Goal: Transaction & Acquisition: Purchase product/service

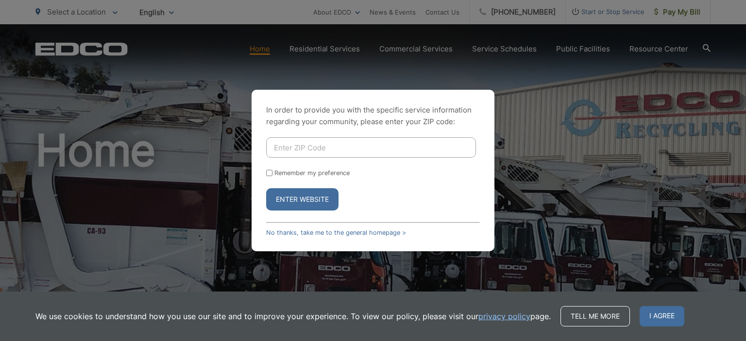
click at [318, 149] on input "Enter ZIP Code" at bounding box center [371, 147] width 210 height 20
type input "92069"
click at [310, 196] on button "Enter Website" at bounding box center [302, 199] width 72 height 22
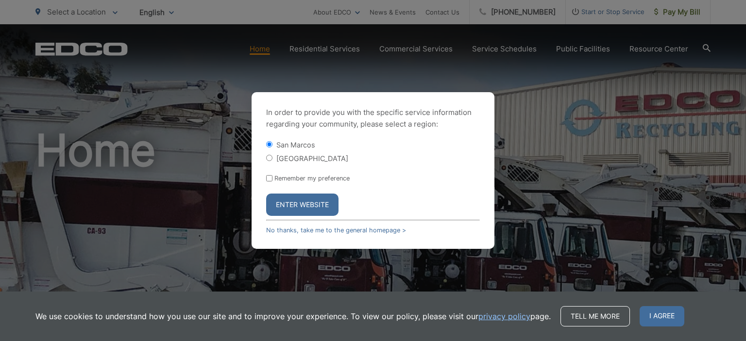
click at [305, 205] on button "Enter Website" at bounding box center [302, 205] width 72 height 22
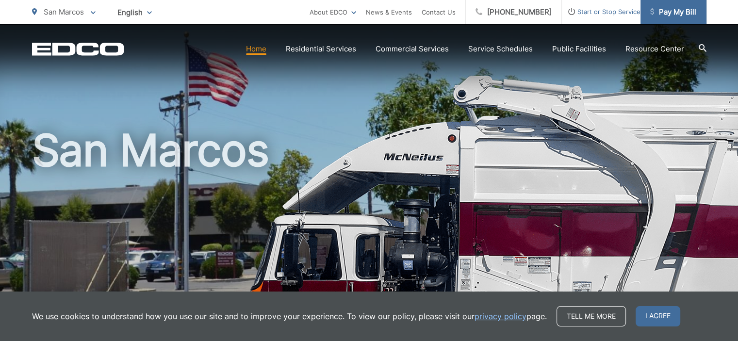
click at [685, 11] on span "Pay My Bill" at bounding box center [674, 12] width 46 height 12
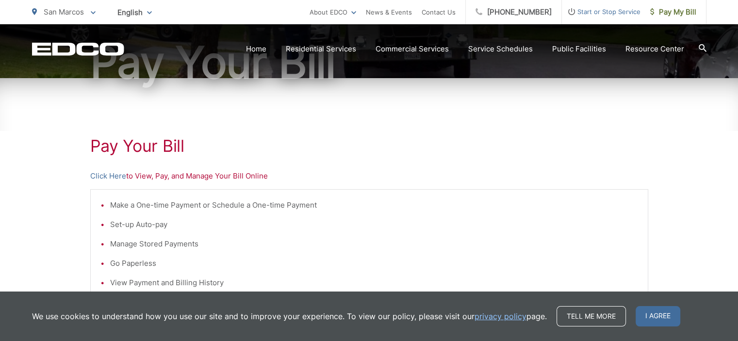
scroll to position [117, 0]
click at [110, 174] on link "Click Here" at bounding box center [108, 176] width 36 height 12
